Goal: Task Accomplishment & Management: Complete application form

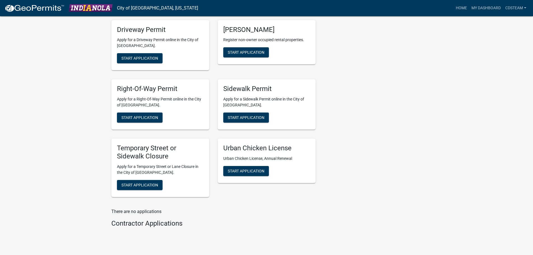
scroll to position [212, 0]
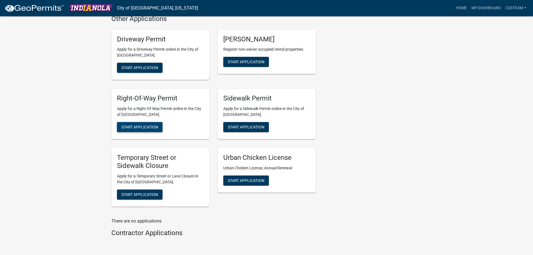
click at [149, 129] on span "Start Application" at bounding box center [139, 127] width 37 height 4
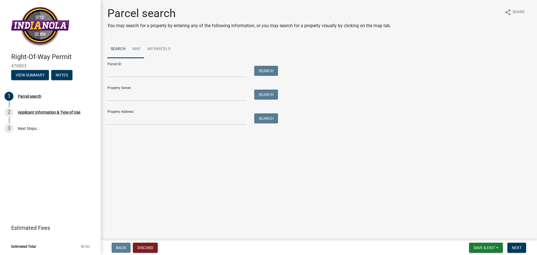
click at [138, 49] on link "Map" at bounding box center [136, 49] width 15 height 18
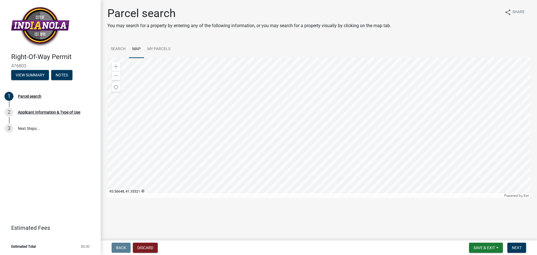
click at [296, 113] on div at bounding box center [318, 128] width 423 height 140
click at [308, 125] on div at bounding box center [318, 128] width 423 height 140
click at [279, 141] on div at bounding box center [318, 128] width 423 height 140
click at [113, 67] on div "Zoom in" at bounding box center [116, 66] width 9 height 9
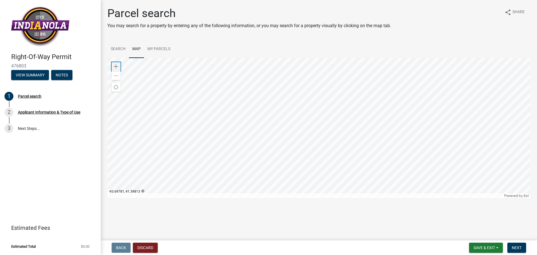
click at [113, 67] on div "Zoom in" at bounding box center [116, 66] width 9 height 9
click at [399, 58] on div at bounding box center [318, 128] width 423 height 140
click at [326, 123] on div at bounding box center [318, 128] width 423 height 140
click at [228, 132] on div at bounding box center [318, 128] width 423 height 140
click at [113, 66] on div "Zoom in" at bounding box center [116, 66] width 9 height 9
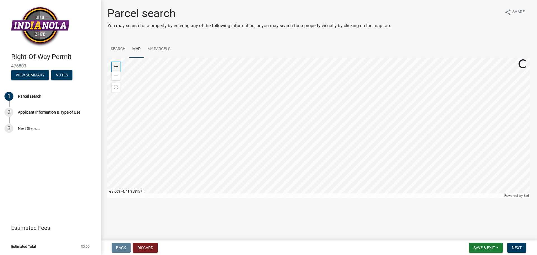
click at [113, 66] on div "Zoom in" at bounding box center [116, 66] width 9 height 9
click at [319, 113] on div at bounding box center [318, 128] width 423 height 140
click at [248, 96] on div at bounding box center [318, 128] width 423 height 140
click at [249, 111] on div at bounding box center [318, 128] width 423 height 140
click at [259, 102] on div at bounding box center [318, 128] width 423 height 140
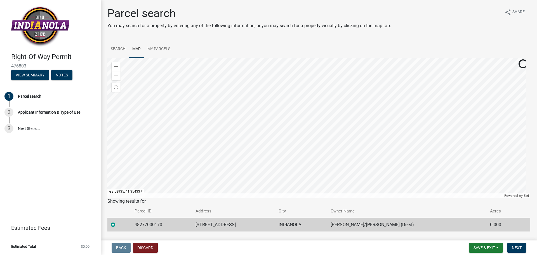
click at [260, 108] on div at bounding box center [318, 128] width 423 height 140
click at [519, 246] on span "Next" at bounding box center [517, 248] width 10 height 4
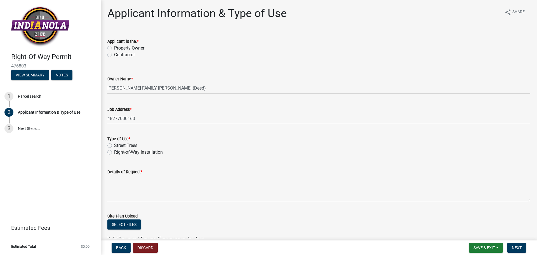
click at [129, 54] on label "Contractor" at bounding box center [124, 55] width 21 height 7
click at [118, 54] on input "Contractor" at bounding box center [116, 54] width 4 height 4
radio input "true"
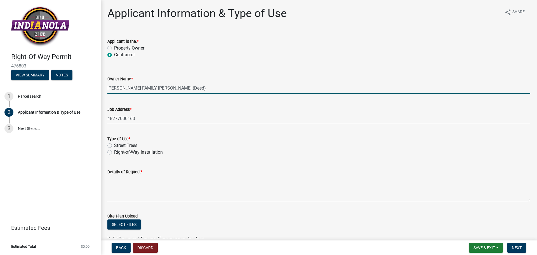
drag, startPoint x: 173, startPoint y: 88, endPoint x: 106, endPoint y: 88, distance: 66.6
click at [106, 88] on div "Owner Name * [PERSON_NAME] FAMILY [PERSON_NAME] (Deed)" at bounding box center [319, 81] width 432 height 26
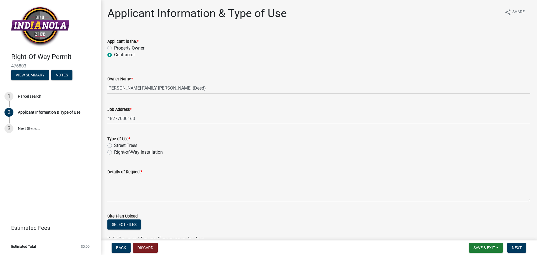
click at [125, 98] on wm-data-entity-input "Owner Name * [PERSON_NAME] FAMILY [PERSON_NAME] (Deed)" at bounding box center [318, 83] width 423 height 31
click at [125, 151] on label "Right-of-Way Installation" at bounding box center [138, 152] width 49 height 7
click at [118, 151] on input "Right-of-Way Installation" at bounding box center [116, 151] width 4 height 4
radio input "true"
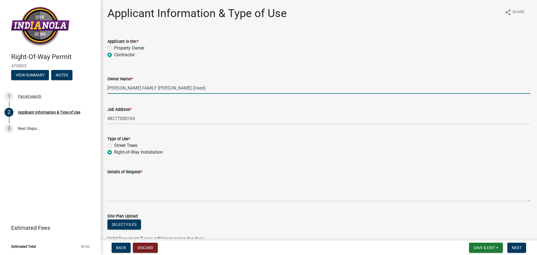
drag, startPoint x: 174, startPoint y: 89, endPoint x: 107, endPoint y: 118, distance: 72.6
click at [107, 118] on wm-data-entity-input-list "Applicant is the: * Property Owner Contractor Owner Name * [PERSON_NAME] FAMILY…" at bounding box center [318, 184] width 423 height 307
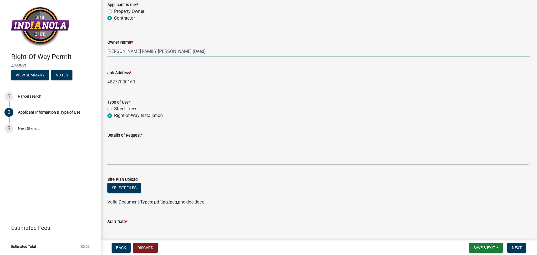
scroll to position [28, 0]
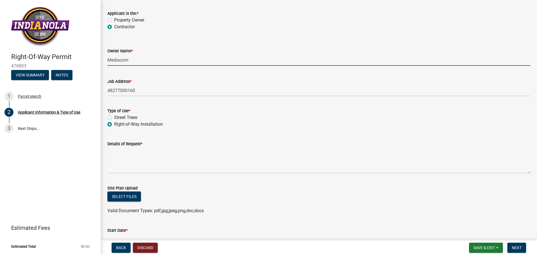
type input "Mediacom"
drag, startPoint x: 149, startPoint y: 54, endPoint x: 118, endPoint y: 59, distance: 31.1
click at [118, 59] on input "Mediacom" at bounding box center [318, 59] width 423 height 11
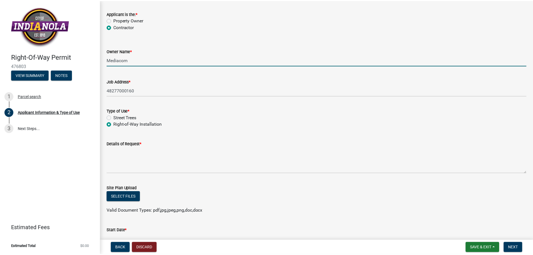
scroll to position [0, 0]
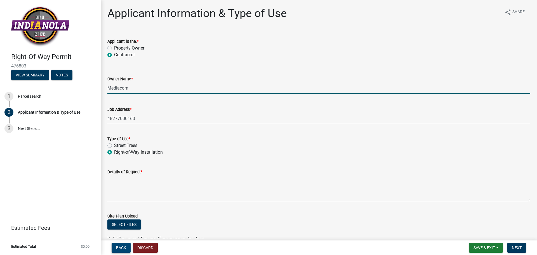
click at [121, 247] on span "Back" at bounding box center [121, 248] width 10 height 4
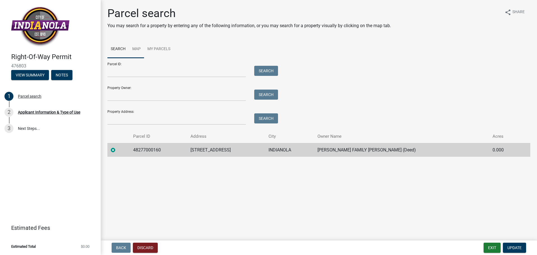
click at [141, 48] on link "Map" at bounding box center [136, 49] width 15 height 18
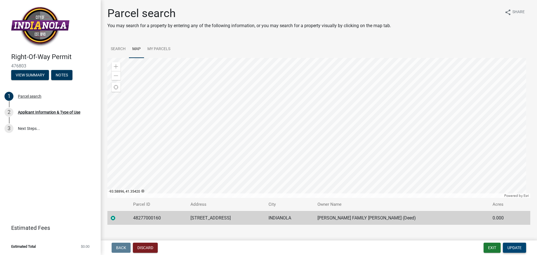
click at [513, 246] on span "Update" at bounding box center [515, 248] width 14 height 4
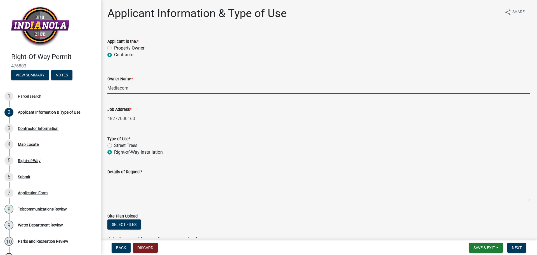
drag, startPoint x: 132, startPoint y: 86, endPoint x: 96, endPoint y: 83, distance: 35.4
click at [97, 83] on div "Right-Of-Way Permit 476803 View Summary Notes 1 Parcel search 2 Applicant Infor…" at bounding box center [268, 127] width 537 height 255
click at [147, 246] on button "Discard" at bounding box center [145, 248] width 25 height 10
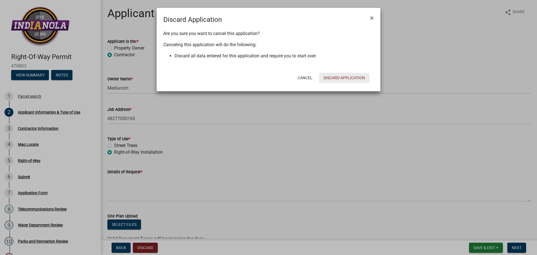
click at [346, 76] on button "Discard Application" at bounding box center [344, 78] width 50 height 10
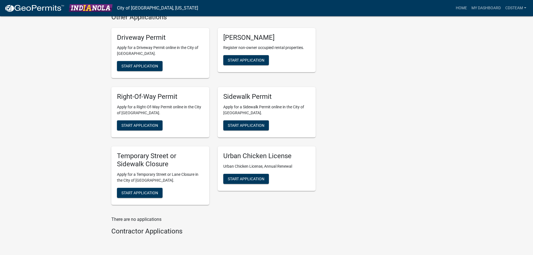
scroll to position [240, 0]
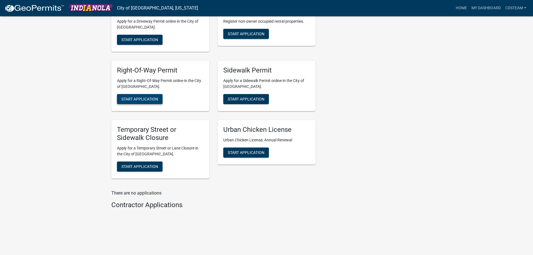
click at [149, 100] on span "Start Application" at bounding box center [139, 99] width 37 height 4
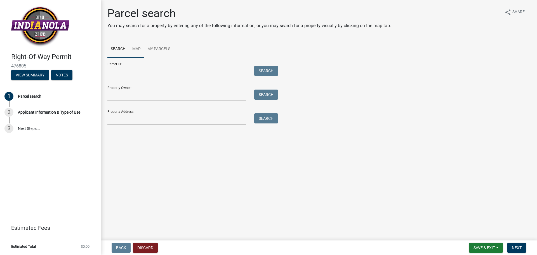
click at [135, 48] on link "Map" at bounding box center [136, 49] width 15 height 18
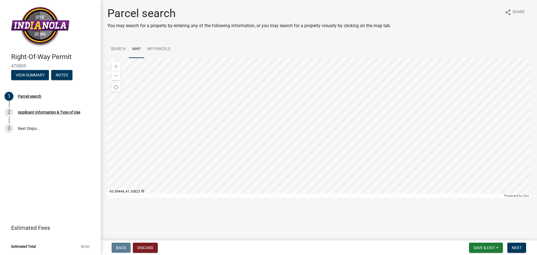
click at [280, 122] on div at bounding box center [318, 128] width 423 height 140
click at [122, 67] on div at bounding box center [318, 128] width 423 height 140
click at [117, 66] on span at bounding box center [116, 66] width 4 height 4
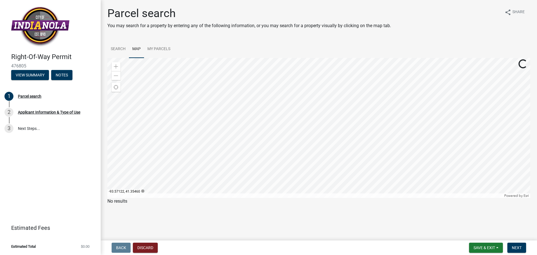
click at [417, 100] on div at bounding box center [318, 128] width 423 height 140
click at [118, 68] on div "Zoom in" at bounding box center [116, 66] width 9 height 9
click at [484, 155] on div at bounding box center [318, 128] width 423 height 140
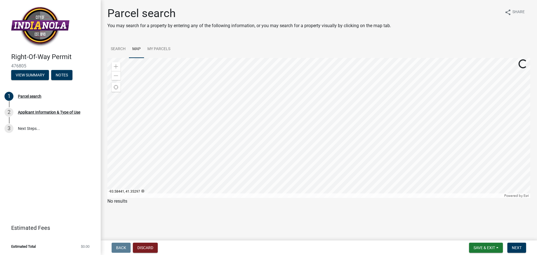
click at [459, 144] on div at bounding box center [318, 128] width 423 height 140
click at [441, 193] on div at bounding box center [318, 128] width 423 height 140
click at [304, 128] on div at bounding box center [318, 128] width 423 height 140
click at [289, 162] on div at bounding box center [318, 128] width 423 height 140
click at [249, 135] on div at bounding box center [318, 128] width 423 height 140
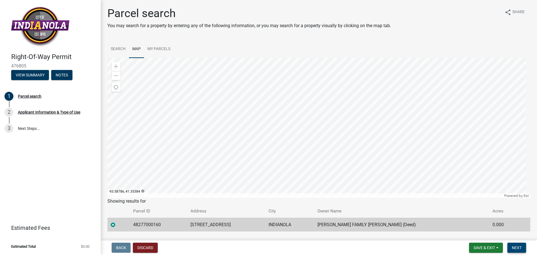
click at [517, 248] on span "Next" at bounding box center [517, 248] width 10 height 4
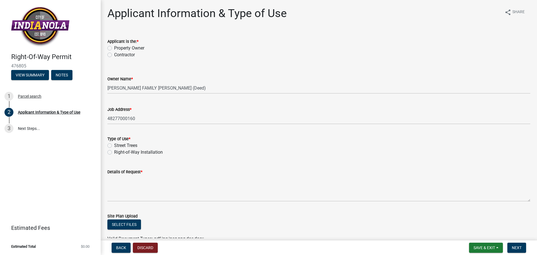
scroll to position [56, 0]
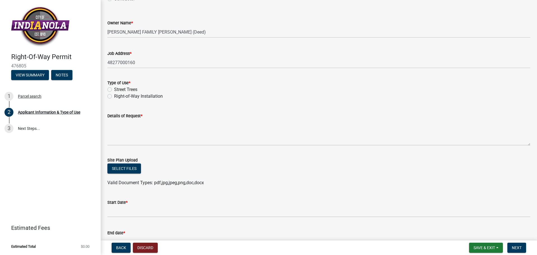
click at [126, 96] on label "Right-of-Way Installation" at bounding box center [138, 96] width 49 height 7
click at [118, 96] on input "Right-of-Way Installation" at bounding box center [116, 95] width 4 height 4
radio input "true"
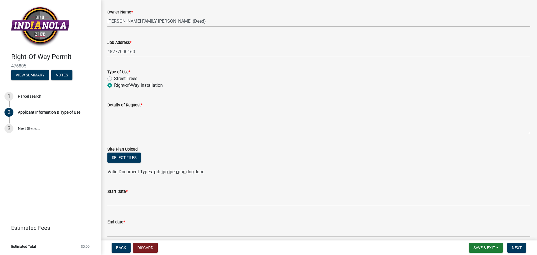
scroll to position [84, 0]
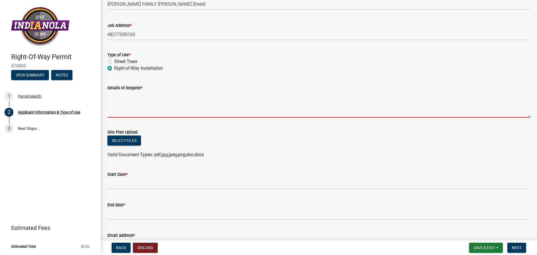
click at [157, 117] on textarea "Details of Request *" at bounding box center [318, 104] width 423 height 26
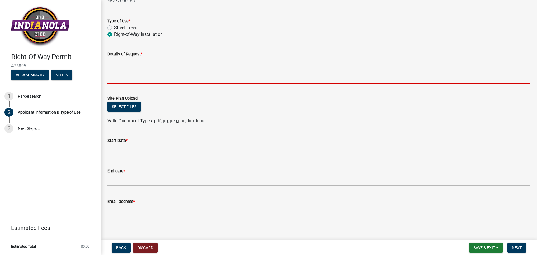
scroll to position [122, 0]
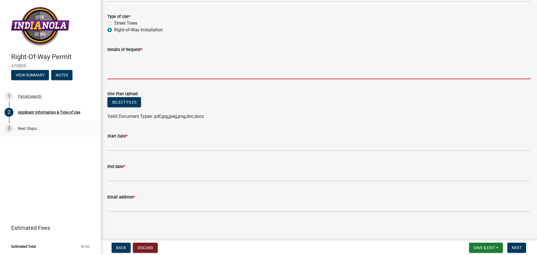
click at [52, 129] on link "3 Next Steps..." at bounding box center [50, 128] width 101 height 16
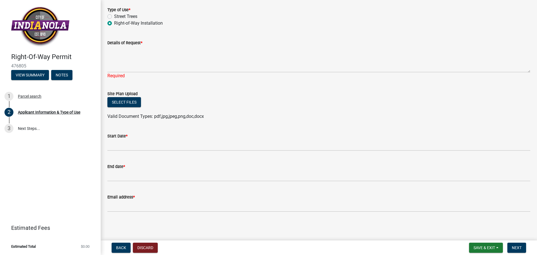
scroll to position [73, 0]
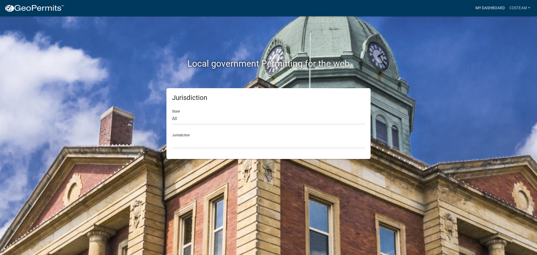
click at [488, 10] on link "My Dashboard" at bounding box center [491, 8] width 34 height 11
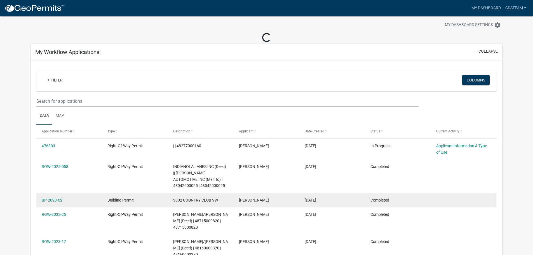
scroll to position [28, 0]
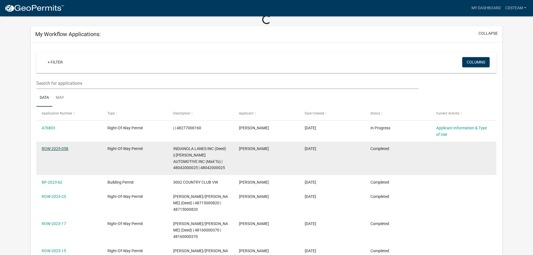
click at [51, 149] on link "ROW-2025-058" at bounding box center [55, 148] width 27 height 4
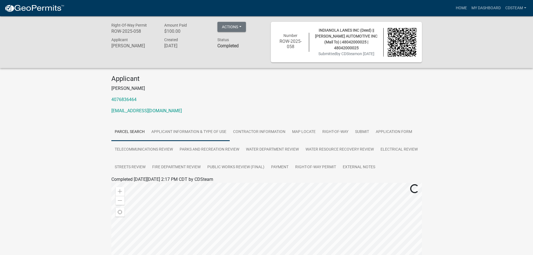
click at [204, 132] on link "Applicant Information & Type of Use" at bounding box center [189, 132] width 82 height 18
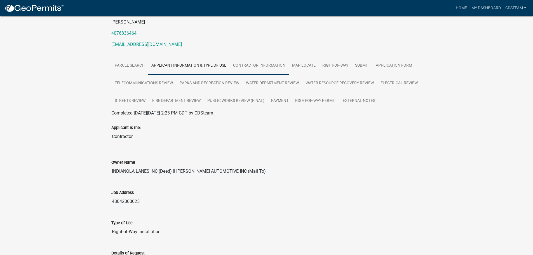
scroll to position [29, 0]
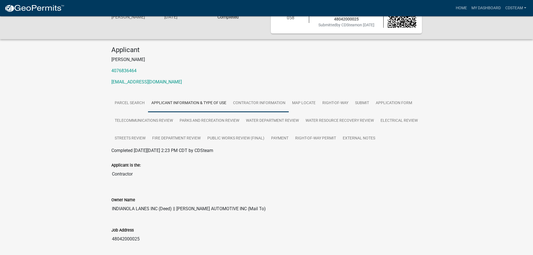
click at [250, 106] on link "Contractor Information" at bounding box center [259, 103] width 59 height 18
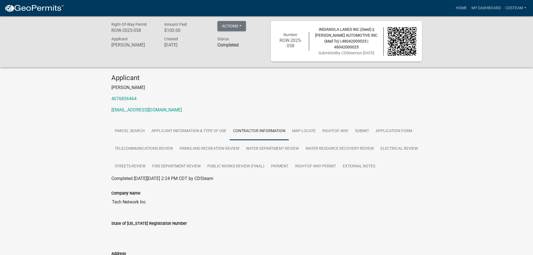
scroll to position [0, 0]
click at [336, 129] on link "Right-of-Way" at bounding box center [335, 132] width 33 height 18
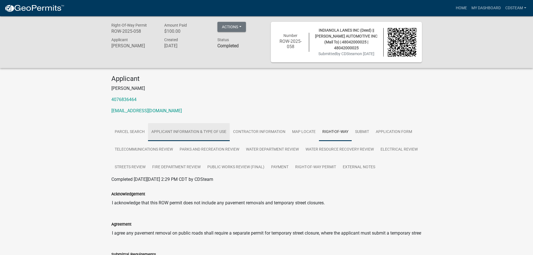
click at [191, 131] on link "Applicant Information & Type of Use" at bounding box center [189, 132] width 82 height 18
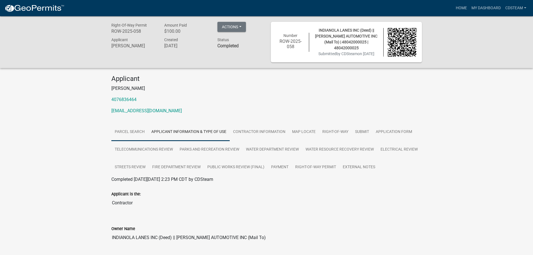
click at [142, 130] on link "Parcel search" at bounding box center [129, 132] width 37 height 18
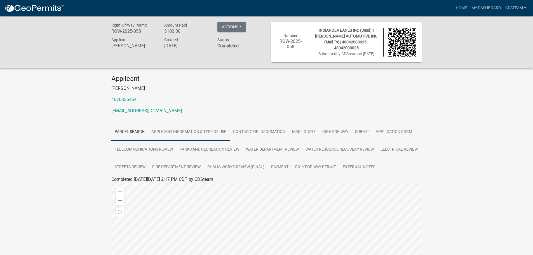
click at [195, 132] on link "Applicant Information & Type of Use" at bounding box center [189, 132] width 82 height 18
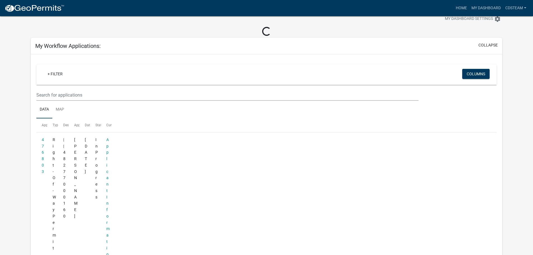
scroll to position [28, 0]
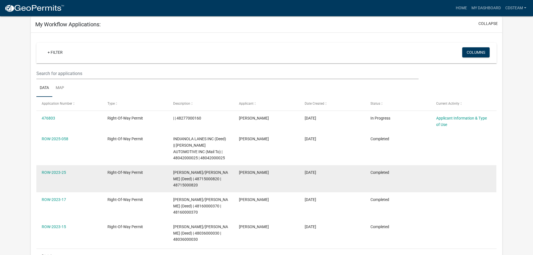
click at [53, 181] on datatable-body-cell "ROW-2023-25" at bounding box center [69, 178] width 66 height 27
click at [55, 172] on link "ROW-2023-25" at bounding box center [54, 172] width 24 height 4
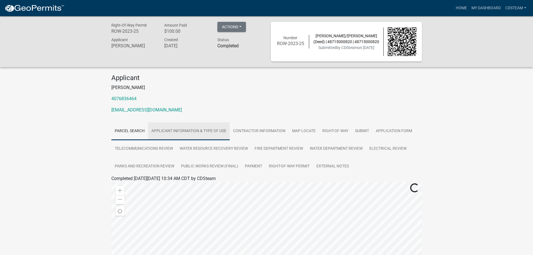
click at [188, 134] on link "Applicant Information & Type of Use" at bounding box center [189, 131] width 82 height 18
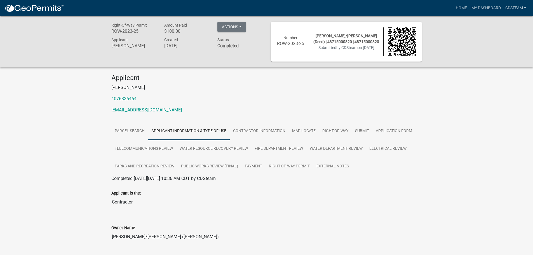
click at [13, 8] on img at bounding box center [34, 8] width 60 height 8
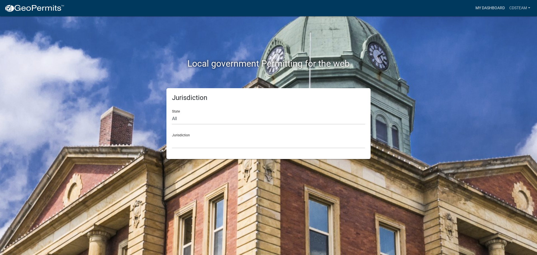
click at [488, 7] on link "My Dashboard" at bounding box center [491, 8] width 34 height 11
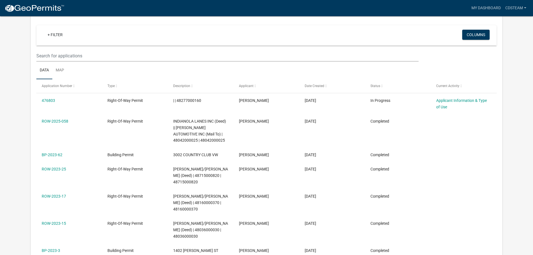
scroll to position [56, 0]
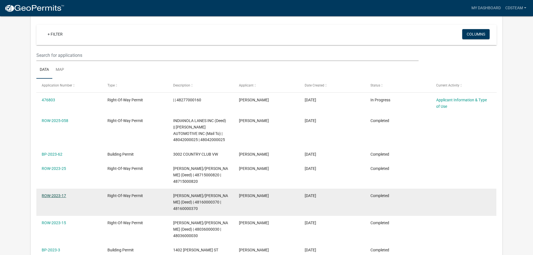
click at [54, 194] on link "ROW-2023-17" at bounding box center [54, 195] width 24 height 4
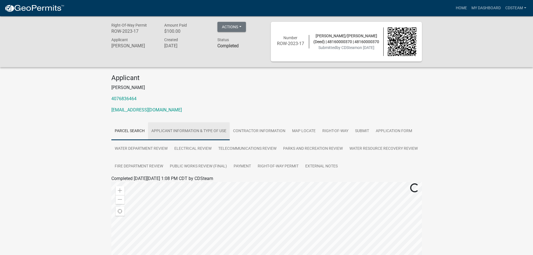
click at [200, 133] on link "Applicant Information & Type of Use" at bounding box center [189, 131] width 82 height 18
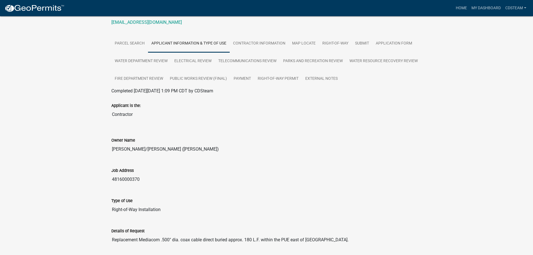
scroll to position [28, 0]
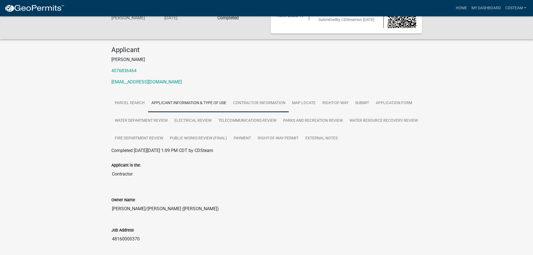
click at [252, 100] on link "Contractor Information" at bounding box center [259, 103] width 59 height 18
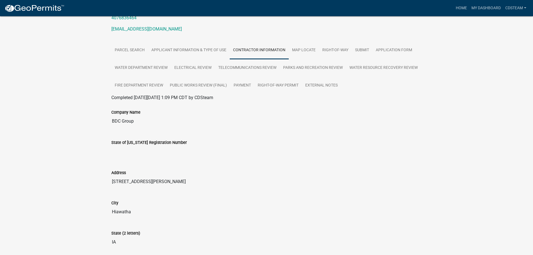
scroll to position [48, 0]
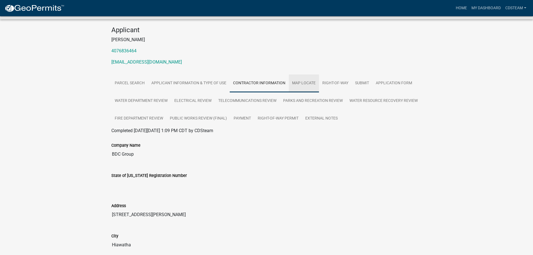
click at [304, 85] on link "Map Locate" at bounding box center [304, 83] width 30 height 18
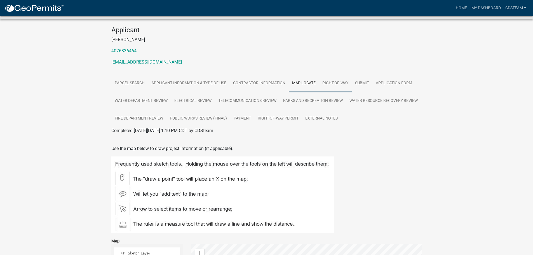
click at [336, 83] on link "Right-of-Way" at bounding box center [335, 83] width 33 height 18
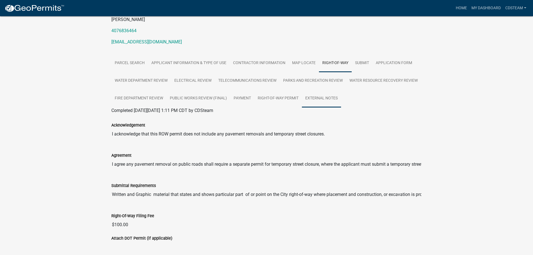
scroll to position [59, 0]
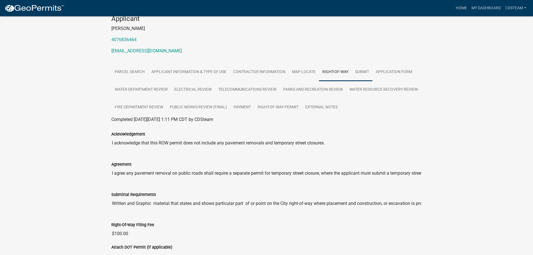
click at [367, 76] on link "Submit" at bounding box center [362, 72] width 21 height 18
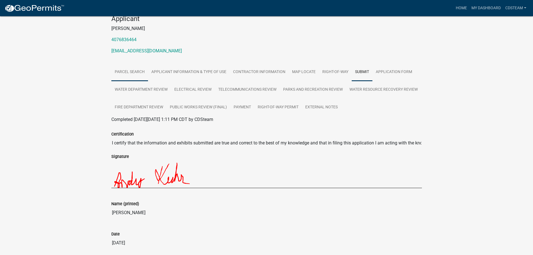
click at [133, 73] on link "Parcel search" at bounding box center [129, 72] width 37 height 18
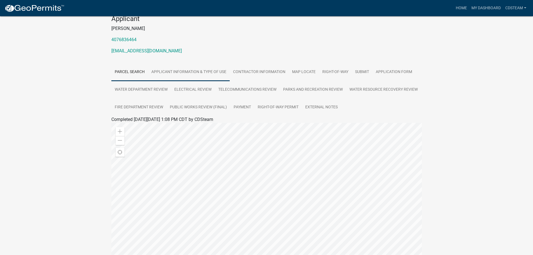
click at [182, 74] on link "Applicant Information & Type of Use" at bounding box center [189, 72] width 82 height 18
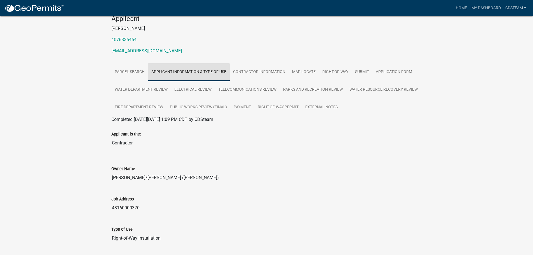
click at [229, 72] on link "Applicant Information & Type of Use" at bounding box center [189, 72] width 82 height 18
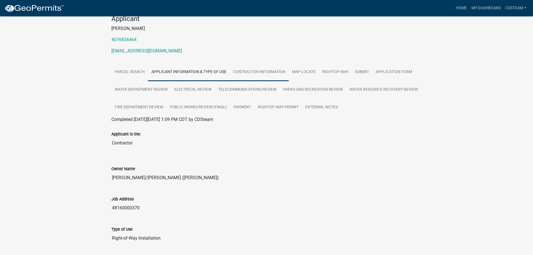
click at [249, 72] on link "Contractor Information" at bounding box center [259, 72] width 59 height 18
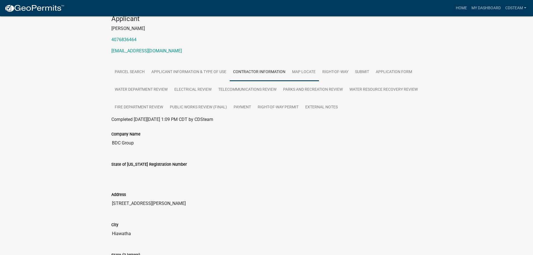
click at [317, 71] on link "Map Locate" at bounding box center [304, 72] width 30 height 18
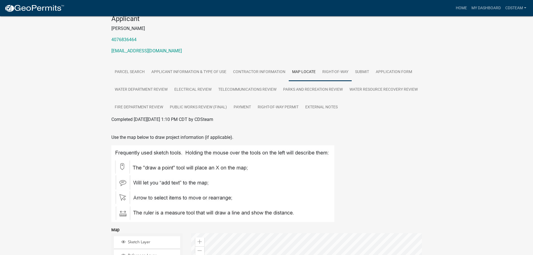
click at [342, 71] on link "Right-of-Way" at bounding box center [335, 72] width 33 height 18
